Goal: Task Accomplishment & Management: Manage account settings

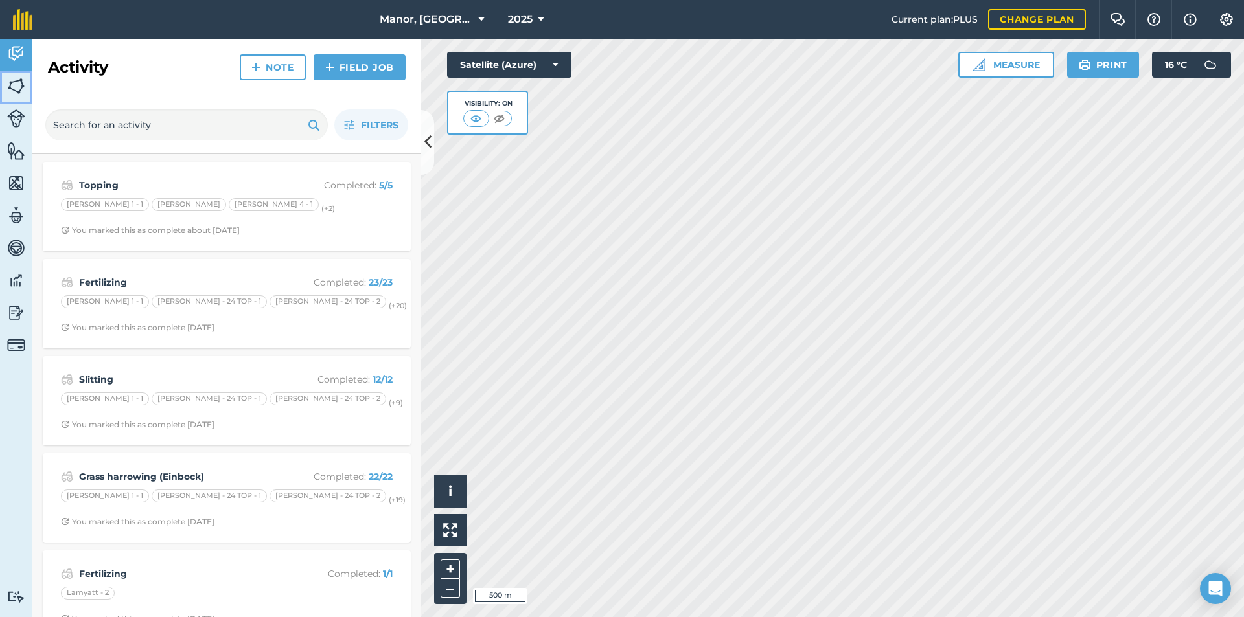
click at [15, 86] on img at bounding box center [16, 85] width 18 height 19
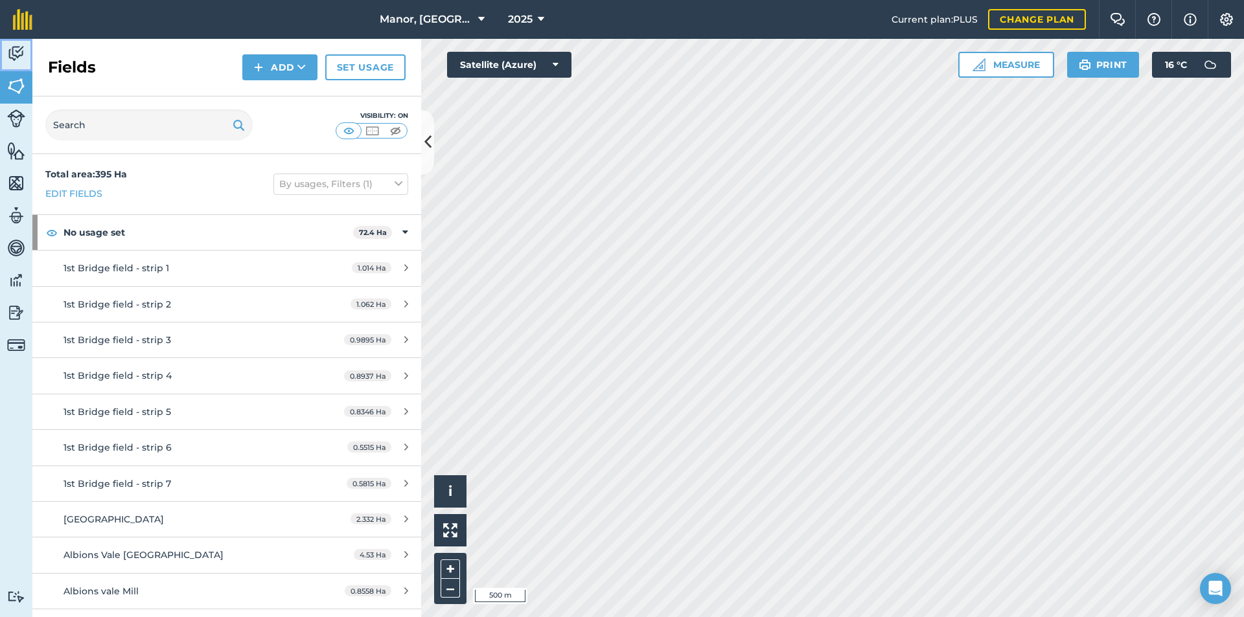
click at [16, 54] on img at bounding box center [16, 53] width 18 height 19
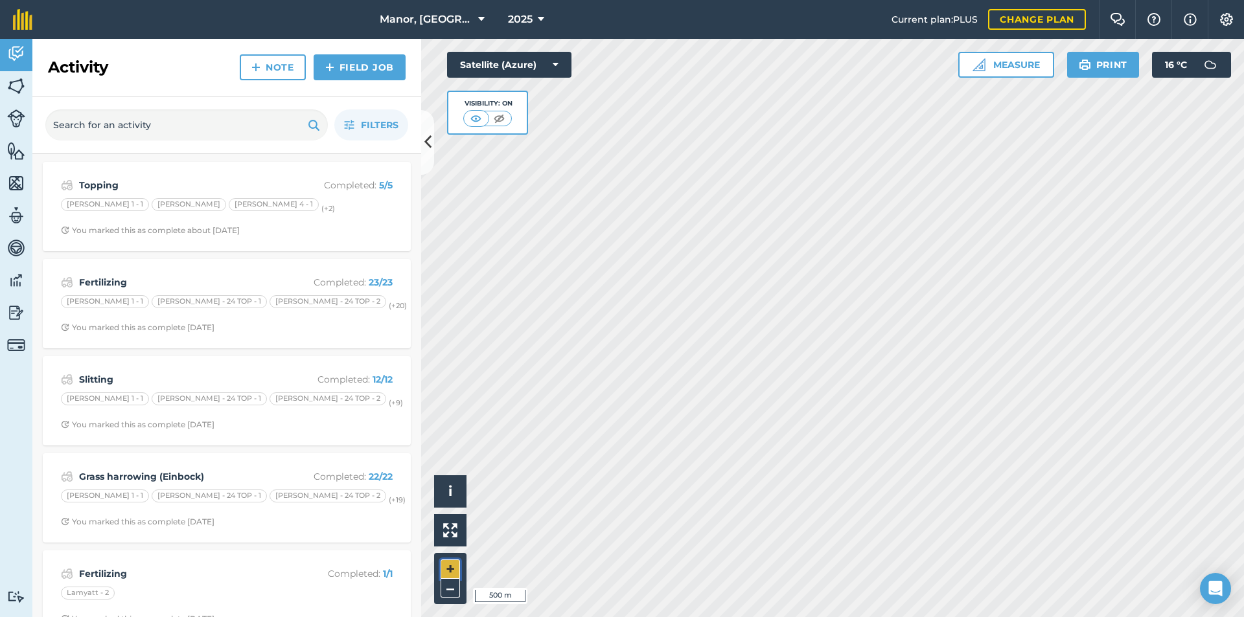
click at [449, 565] on button "+" at bounding box center [450, 569] width 19 height 19
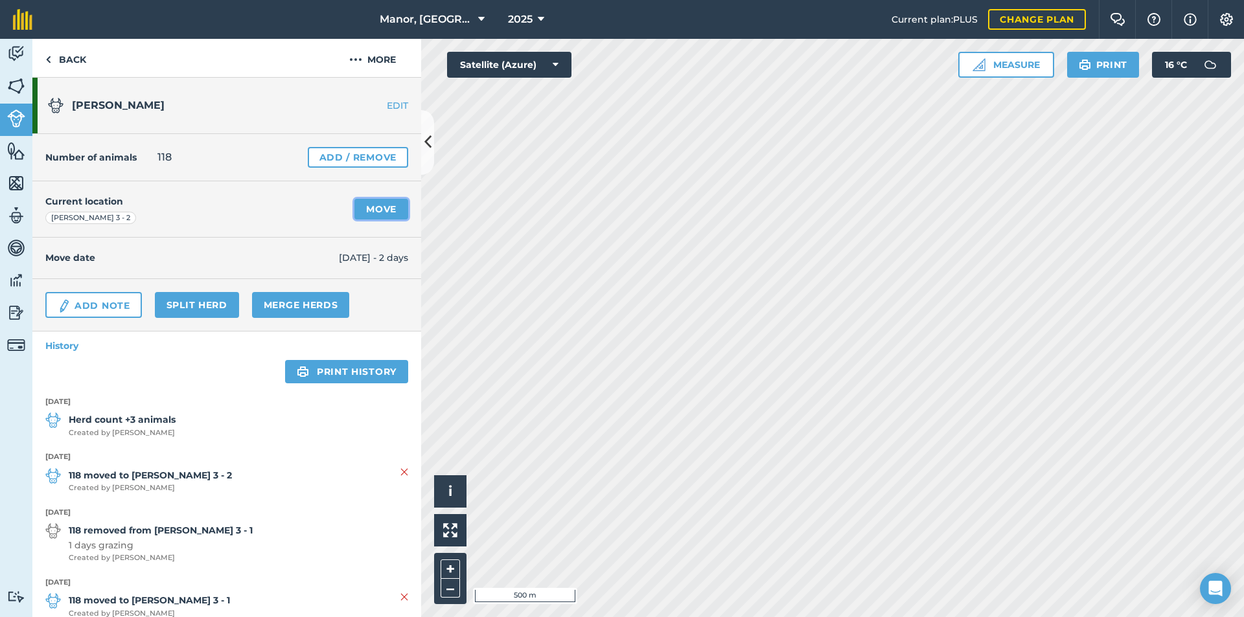
click at [387, 209] on link "Move" at bounding box center [381, 209] width 54 height 21
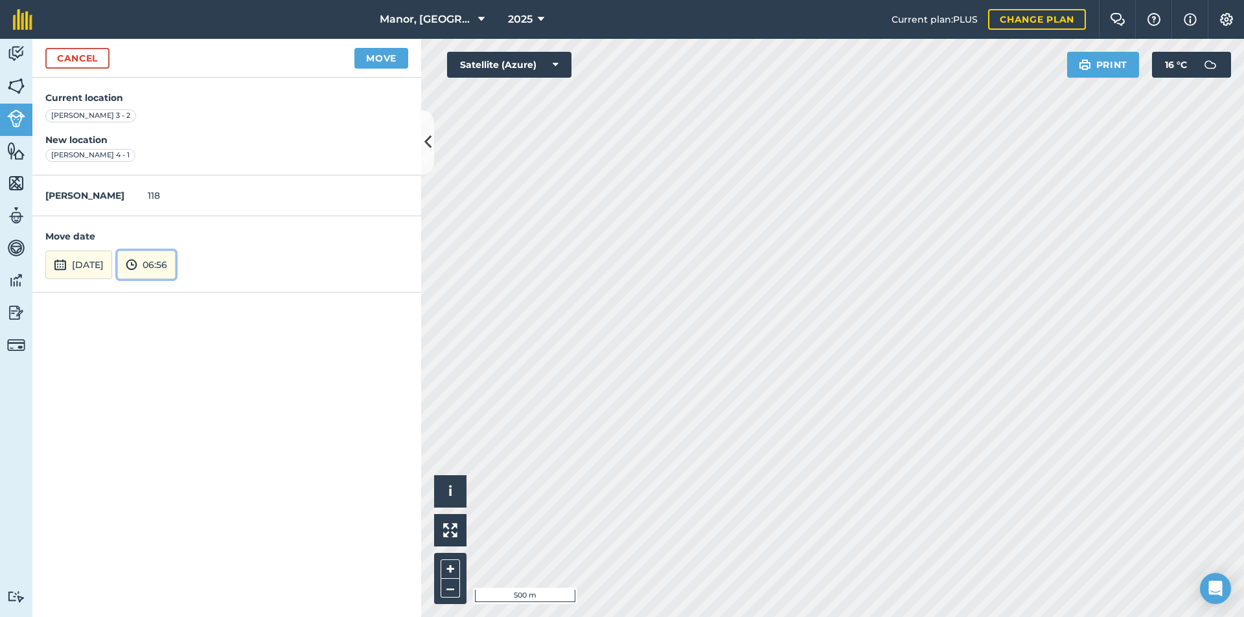
click at [172, 261] on button "06:56" at bounding box center [146, 265] width 58 height 29
click at [176, 220] on button "05:00" at bounding box center [148, 223] width 61 height 21
click at [380, 58] on button "Move" at bounding box center [381, 58] width 54 height 21
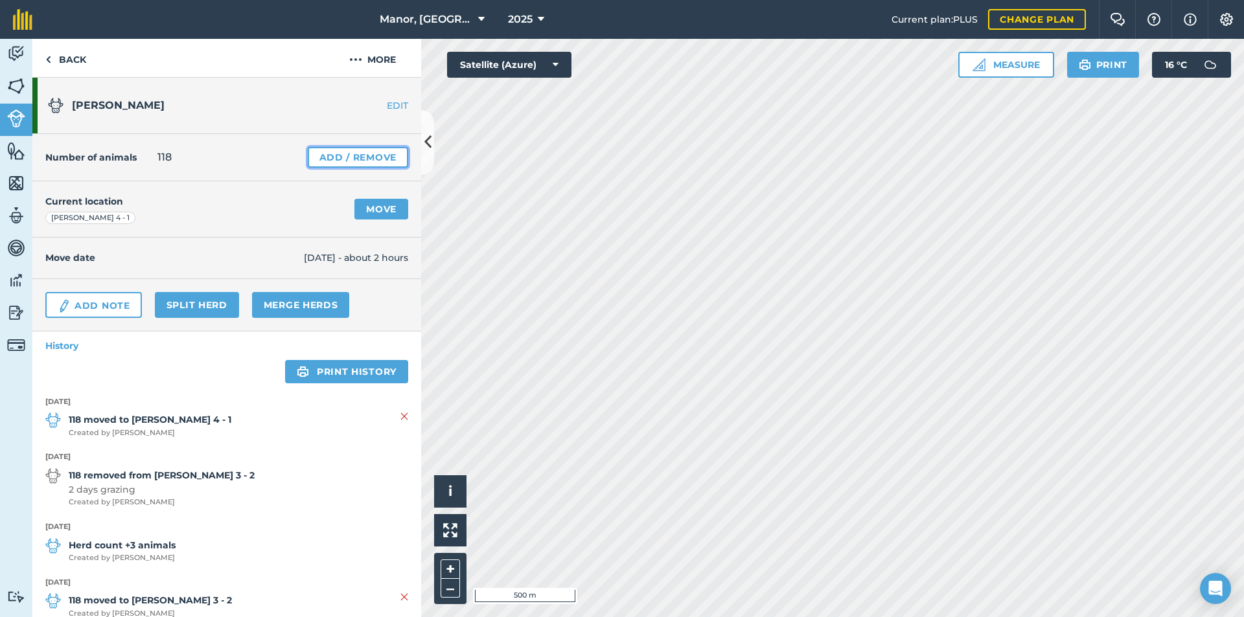
click at [332, 150] on link "Add / Remove" at bounding box center [358, 157] width 100 height 21
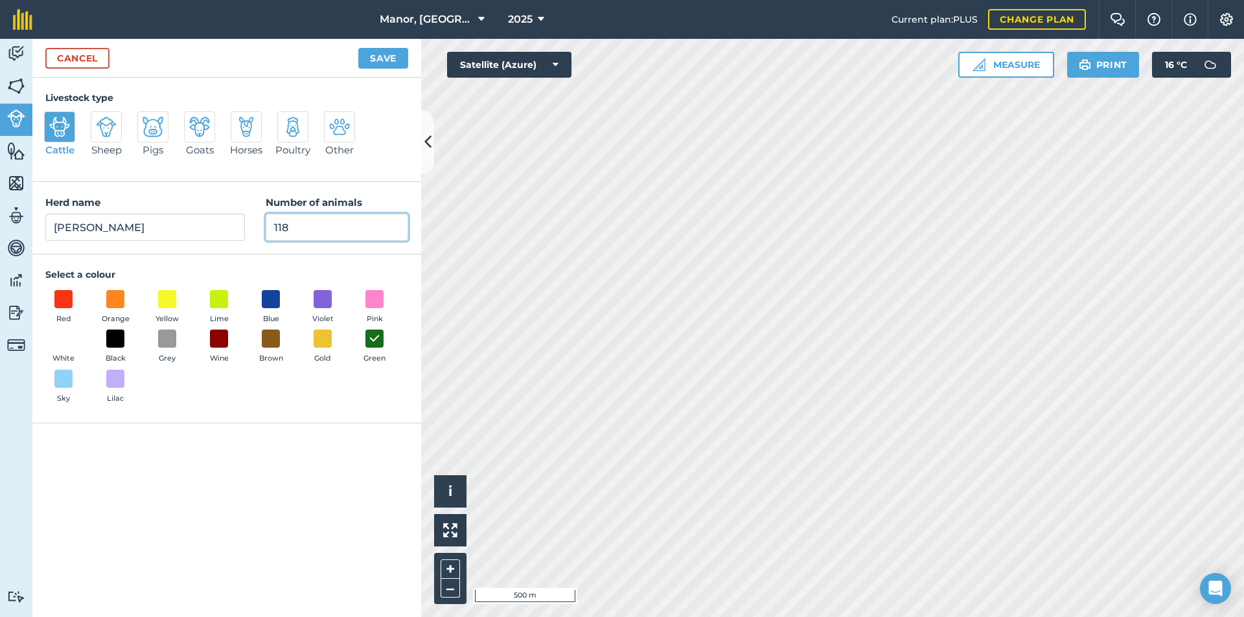
drag, startPoint x: 303, startPoint y: 229, endPoint x: 244, endPoint y: 196, distance: 67.6
click at [236, 214] on div "Herd name [PERSON_NAME] milkers Number of animals 118" at bounding box center [226, 218] width 389 height 73
type input "121"
click at [374, 57] on button "Save" at bounding box center [383, 58] width 50 height 21
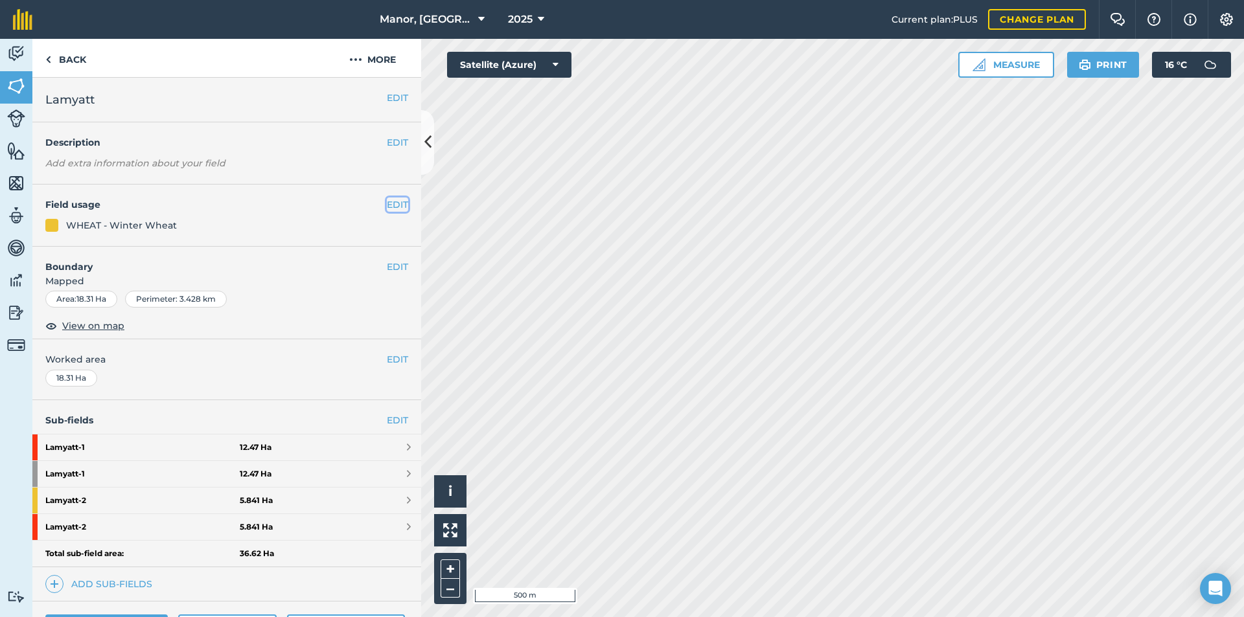
click at [387, 205] on button "EDIT" at bounding box center [397, 205] width 21 height 14
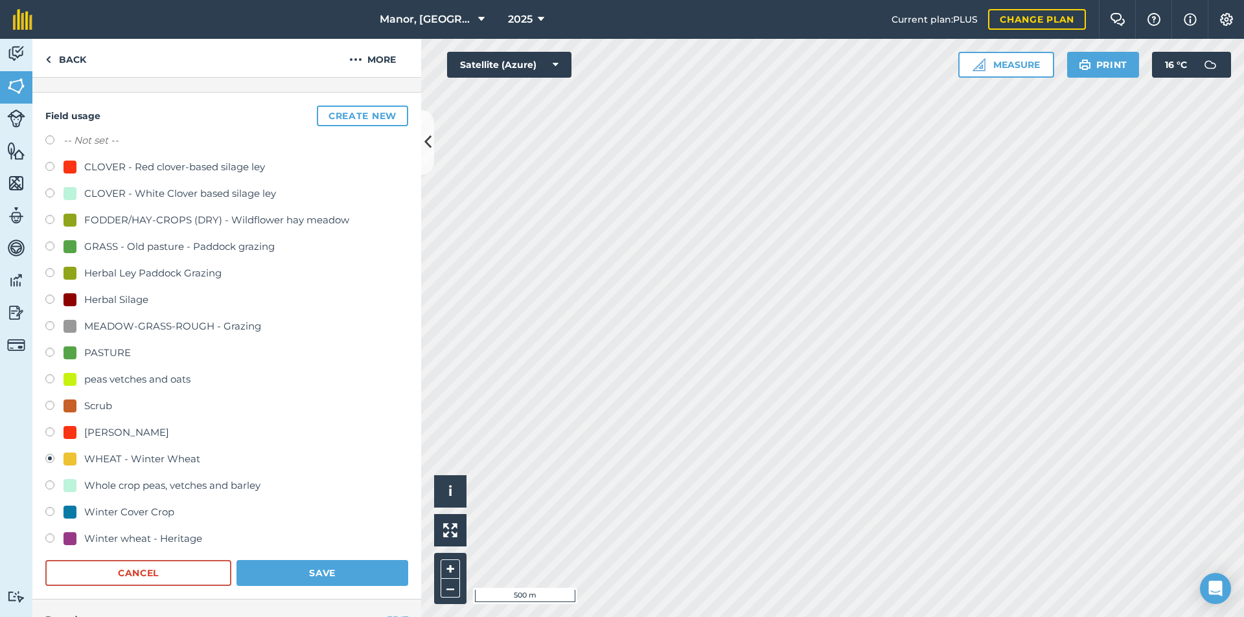
scroll to position [113, 0]
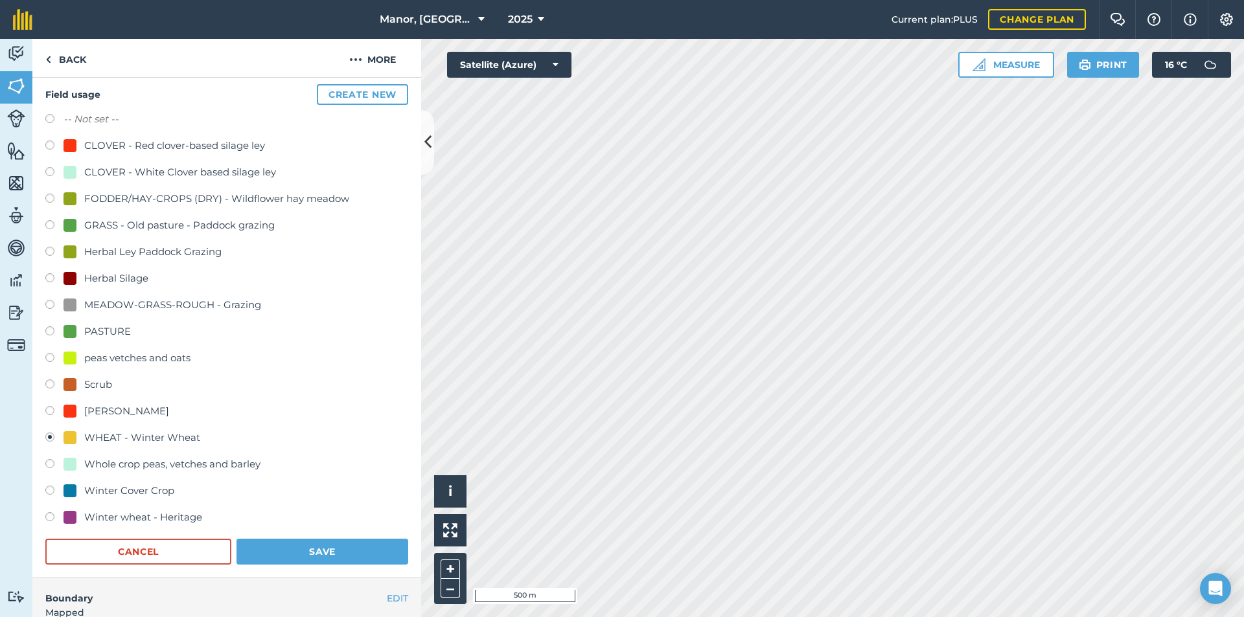
click at [50, 490] on label at bounding box center [54, 492] width 18 height 13
radio input "true"
radio input "false"
click at [282, 557] on button "Save" at bounding box center [322, 552] width 172 height 26
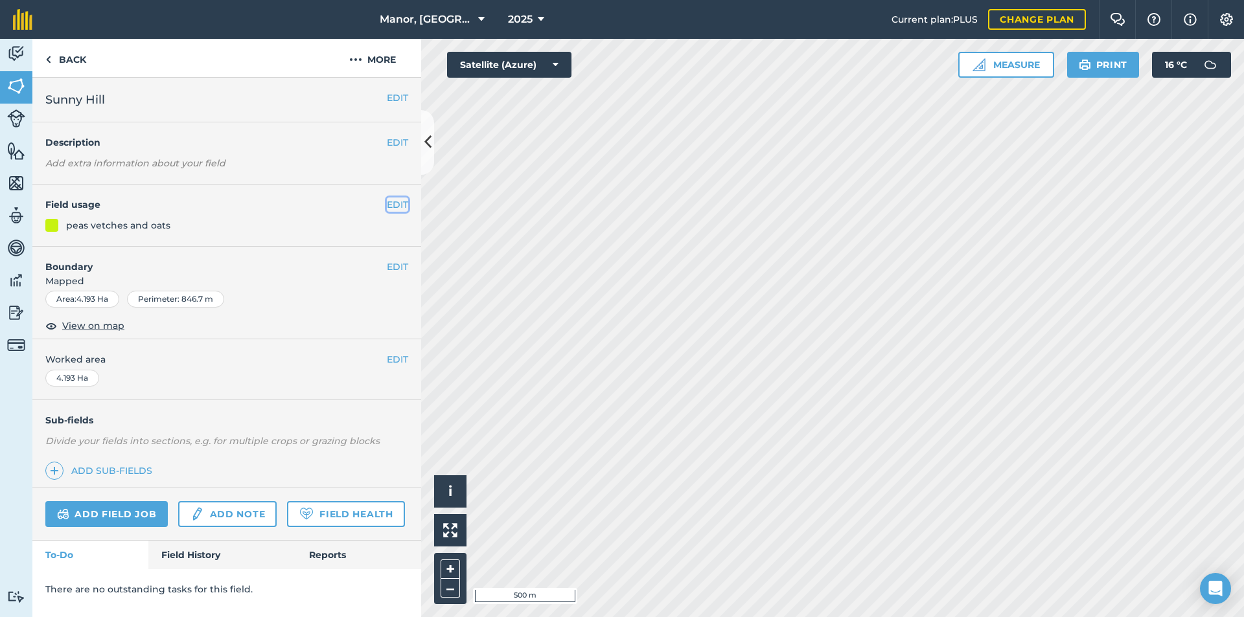
click at [391, 207] on button "EDIT" at bounding box center [397, 205] width 21 height 14
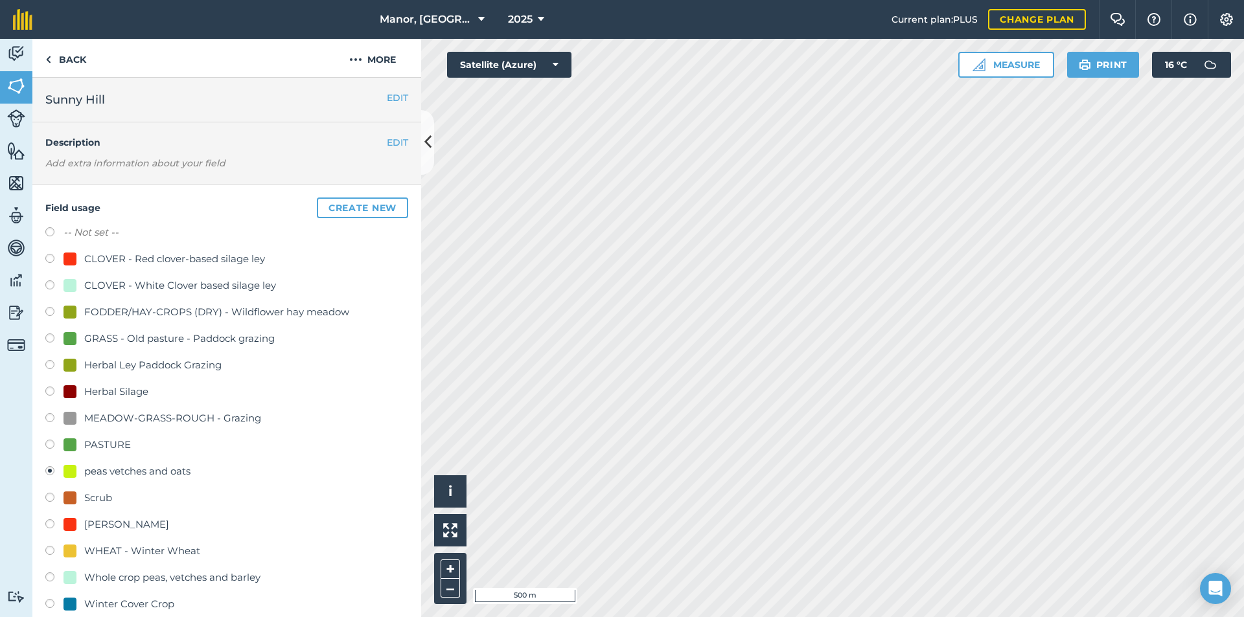
click at [50, 601] on label at bounding box center [54, 605] width 18 height 13
radio input "true"
radio input "false"
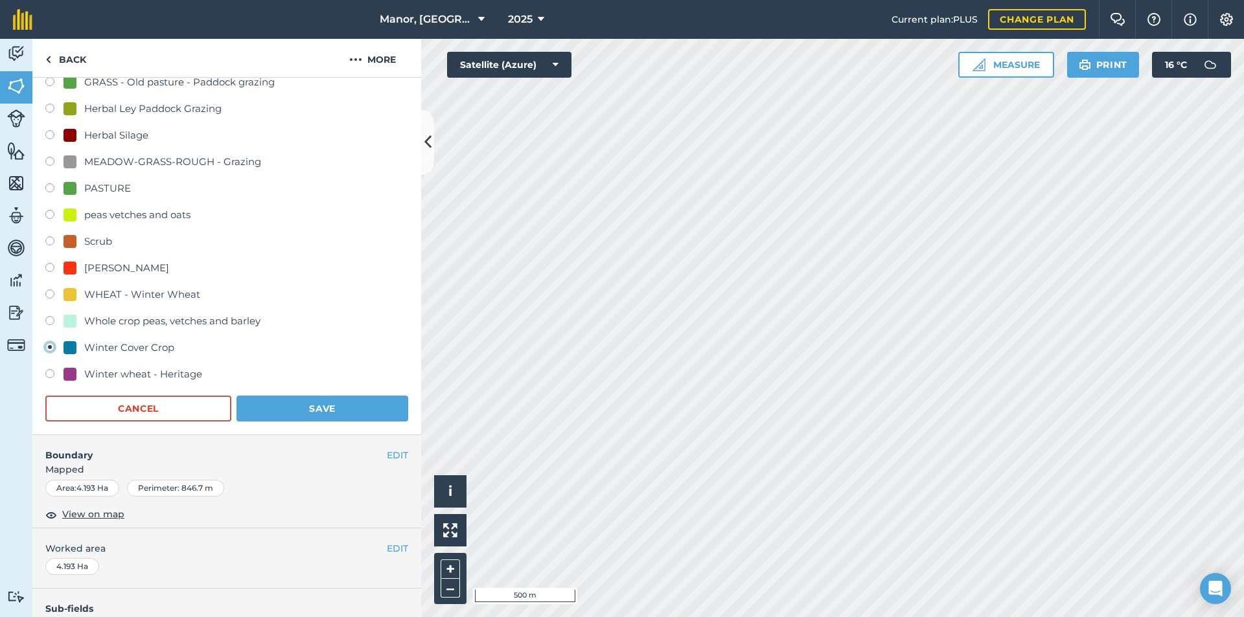
scroll to position [286, 0]
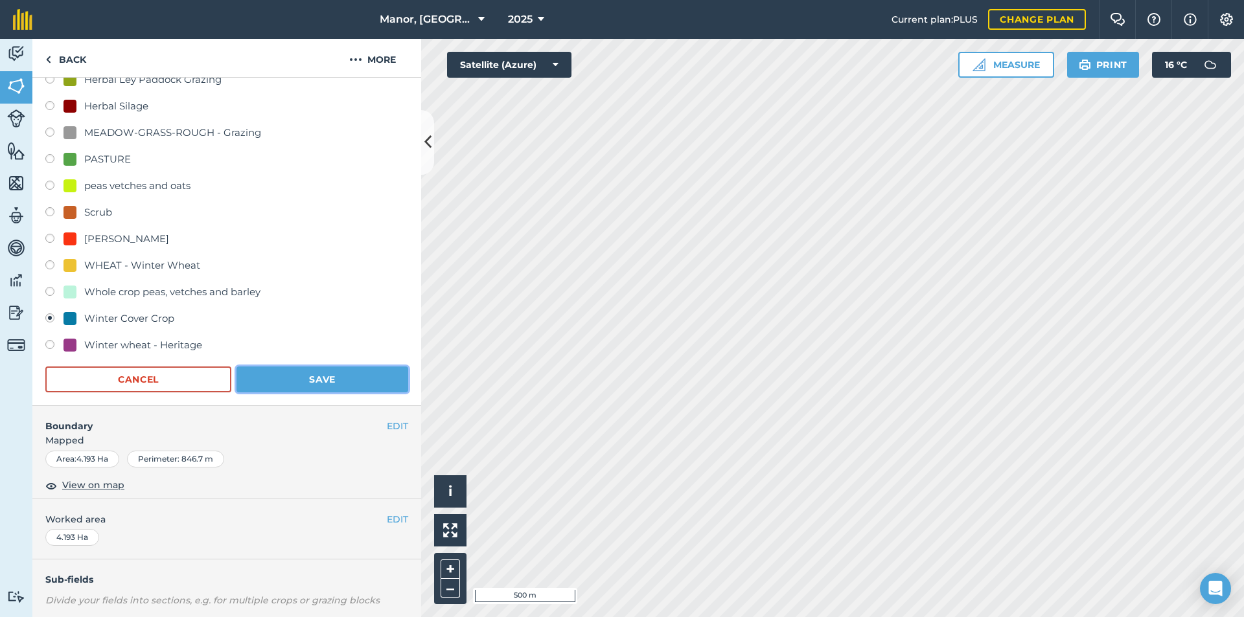
click at [314, 382] on button "Save" at bounding box center [322, 380] width 172 height 26
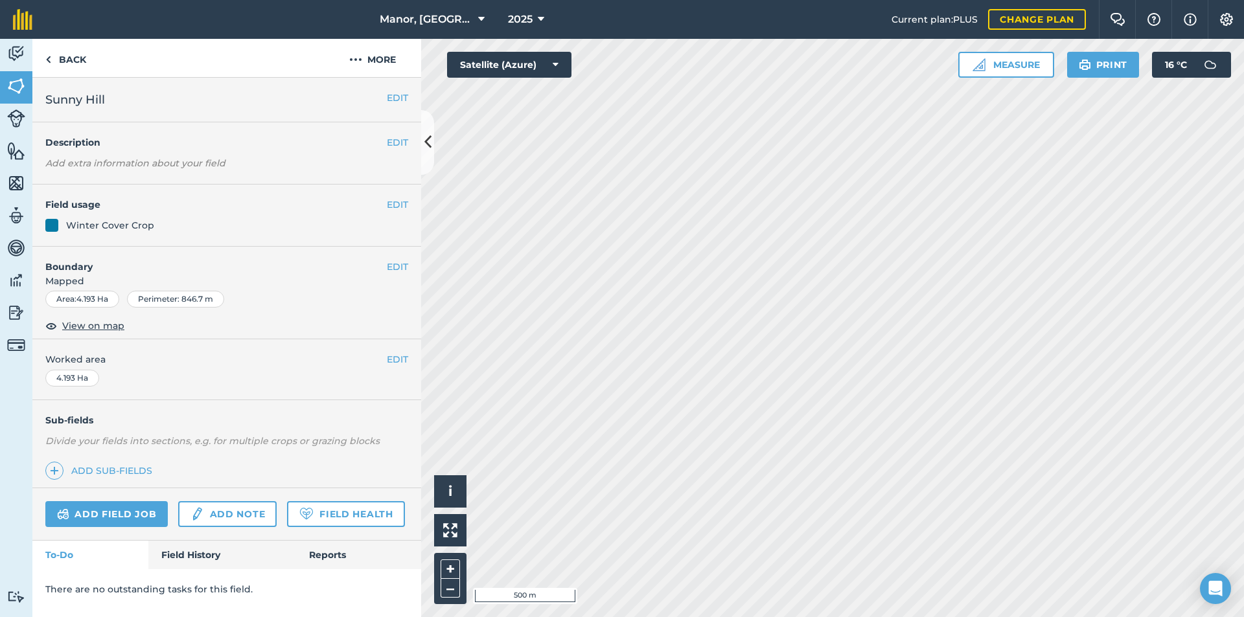
scroll to position [0, 0]
